Goal: Find contact information: Obtain details needed to contact an individual or organization

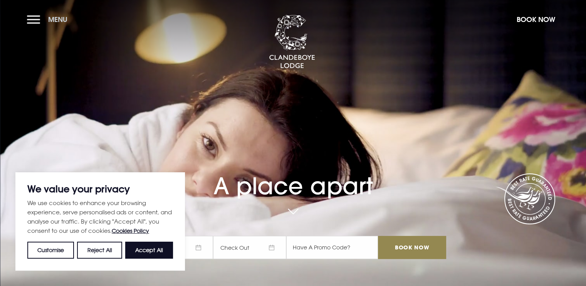
click at [33, 21] on button "Menu" at bounding box center [49, 19] width 44 height 17
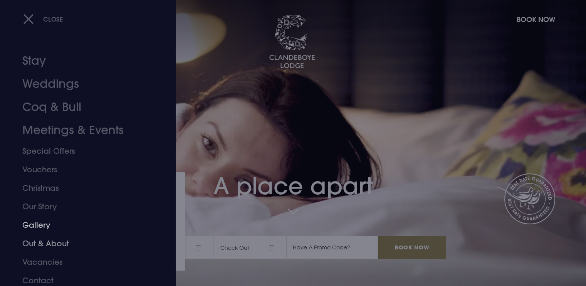
click at [50, 242] on link "Out & About" at bounding box center [83, 243] width 122 height 18
click at [44, 275] on link "Contact" at bounding box center [83, 280] width 122 height 18
drag, startPoint x: 296, startPoint y: 140, endPoint x: 271, endPoint y: 143, distance: 25.2
click at [294, 141] on div at bounding box center [293, 143] width 586 height 286
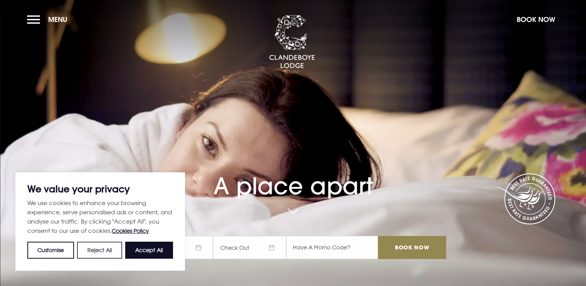
click at [102, 255] on button "Reject All" at bounding box center [99, 250] width 45 height 17
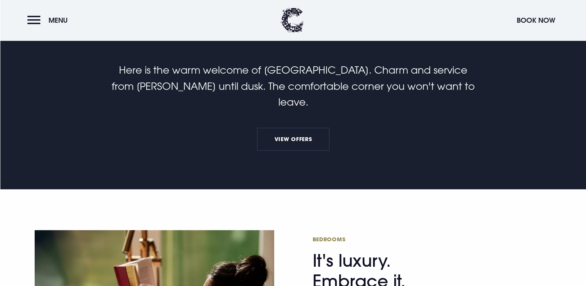
scroll to position [270, 0]
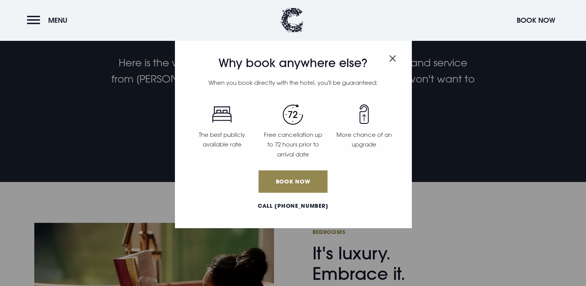
drag, startPoint x: 393, startPoint y: 59, endPoint x: 401, endPoint y: 40, distance: 20.4
click at [393, 58] on img "Close modal" at bounding box center [392, 58] width 7 height 7
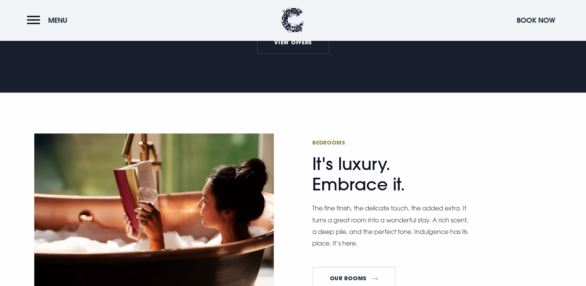
scroll to position [385, 0]
